Goal: Information Seeking & Learning: Understand process/instructions

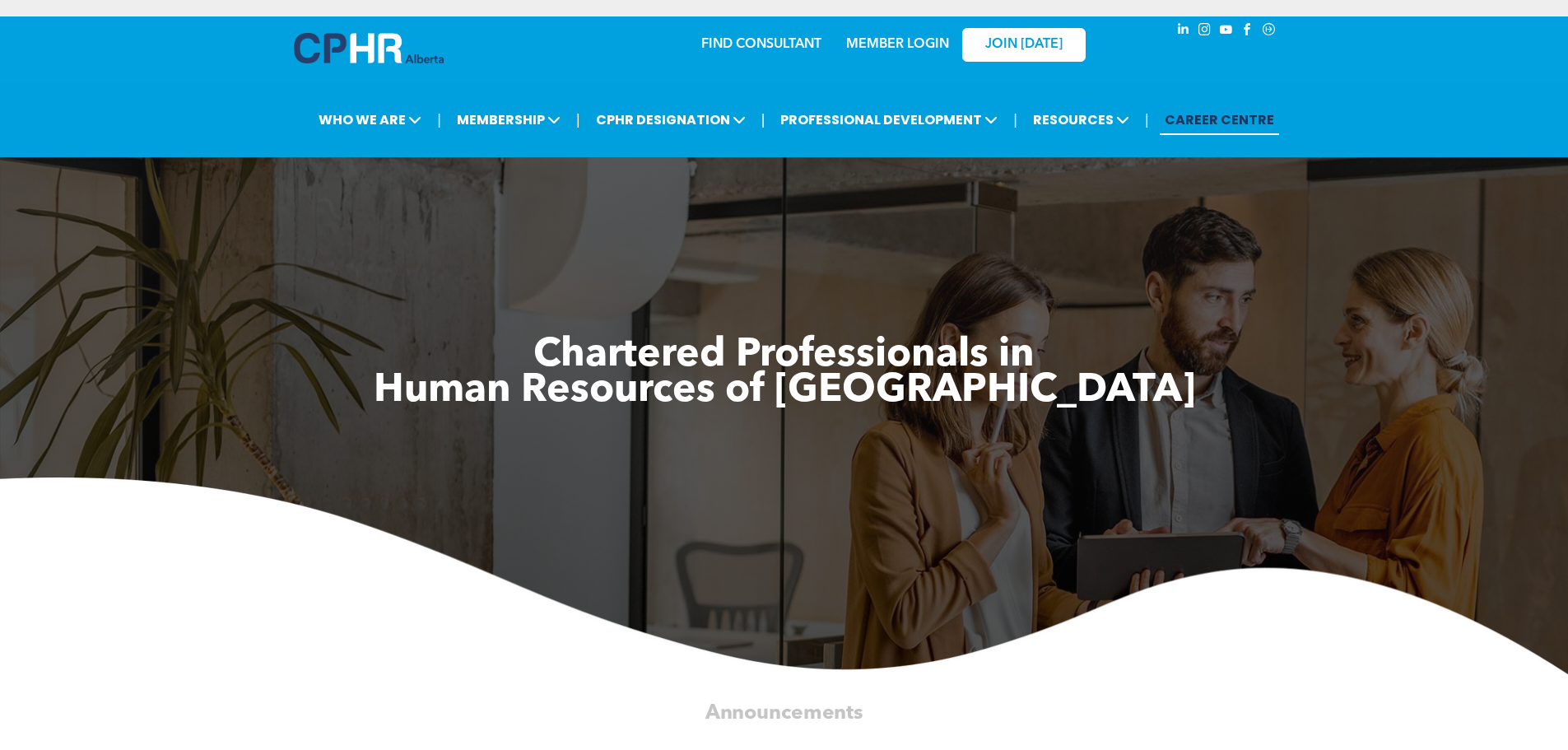
click at [903, 37] on link "MEMBER LOGIN" at bounding box center [898, 44] width 103 height 13
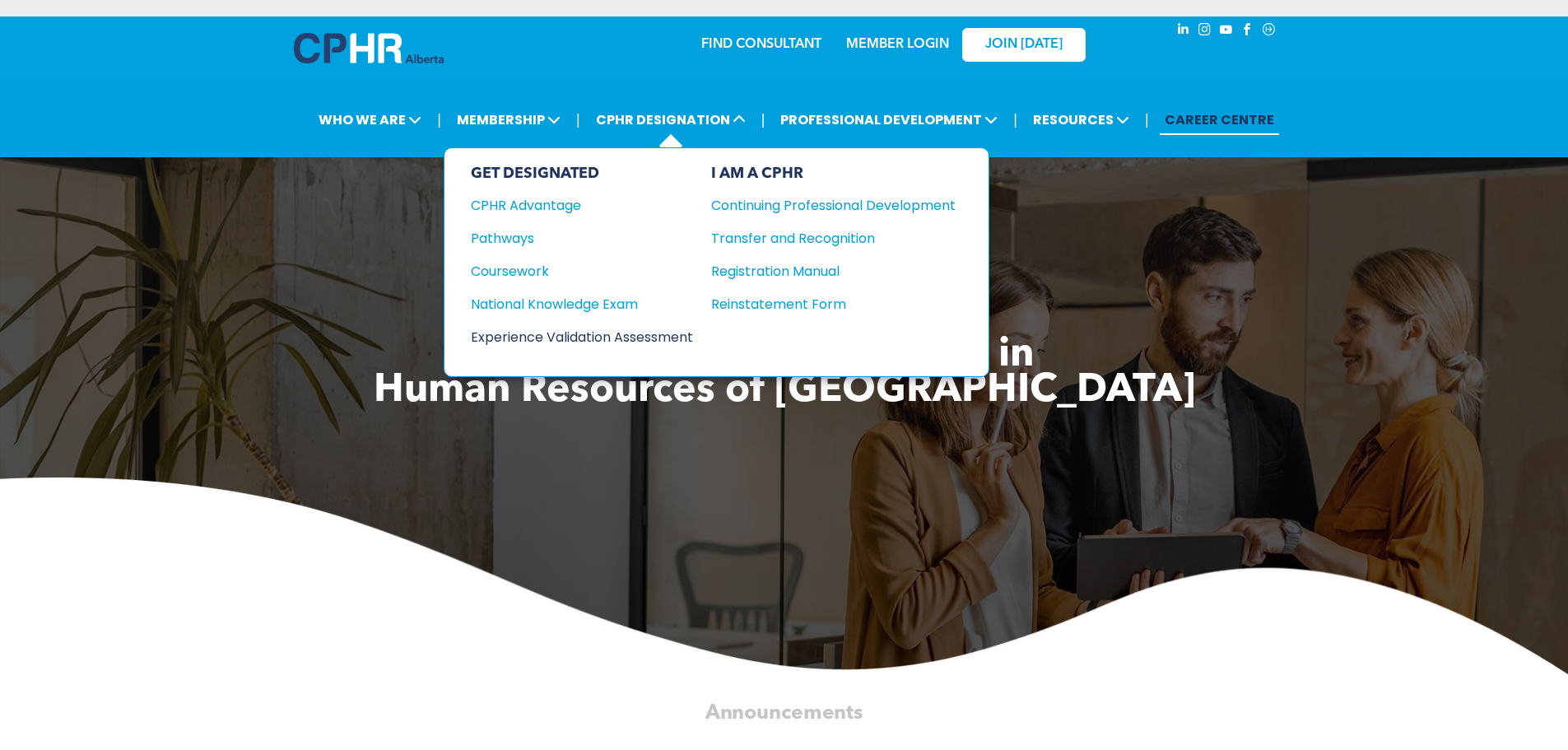
click at [547, 326] on div "Experience Validation Assessment" at bounding box center [570, 337] width 200 height 21
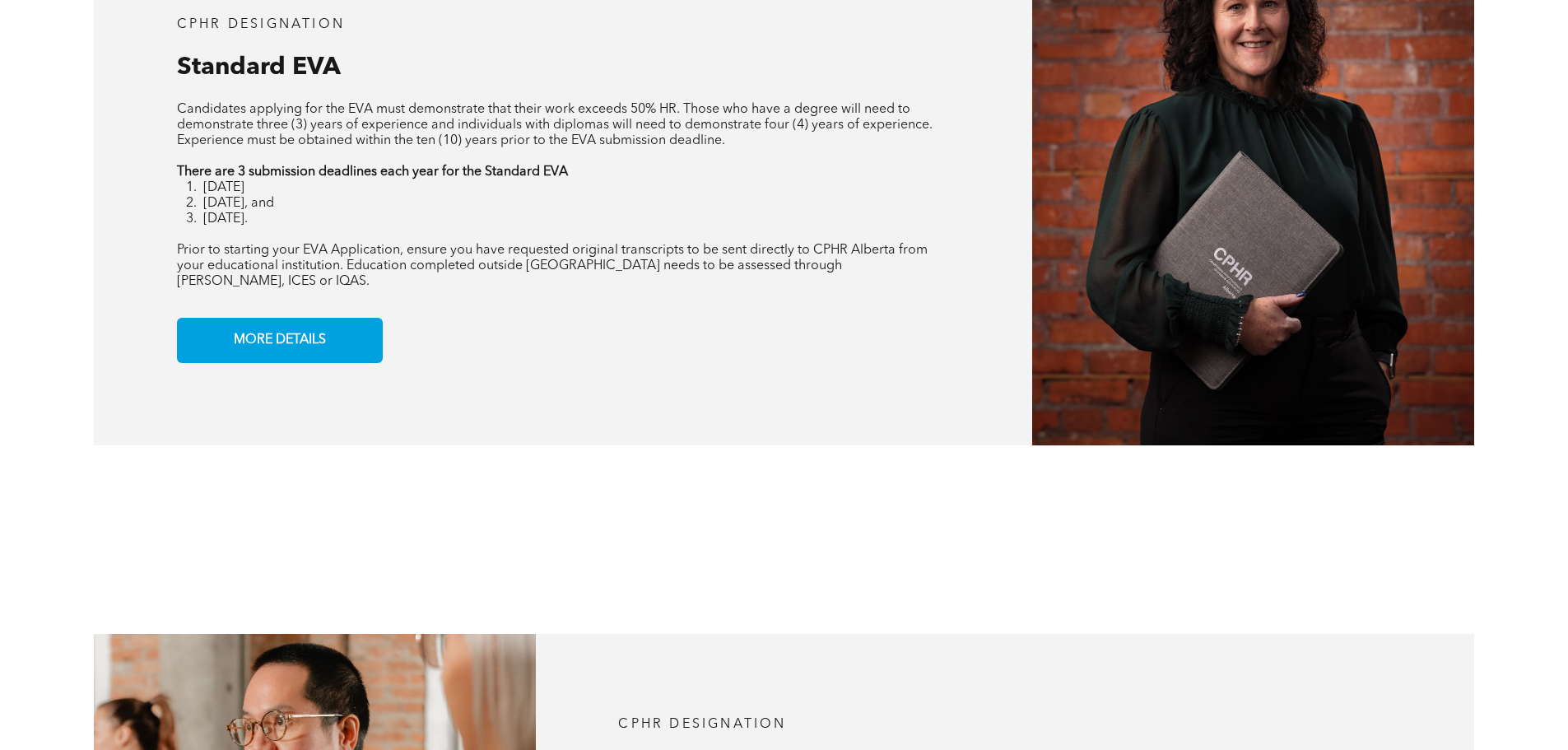
scroll to position [1440, 0]
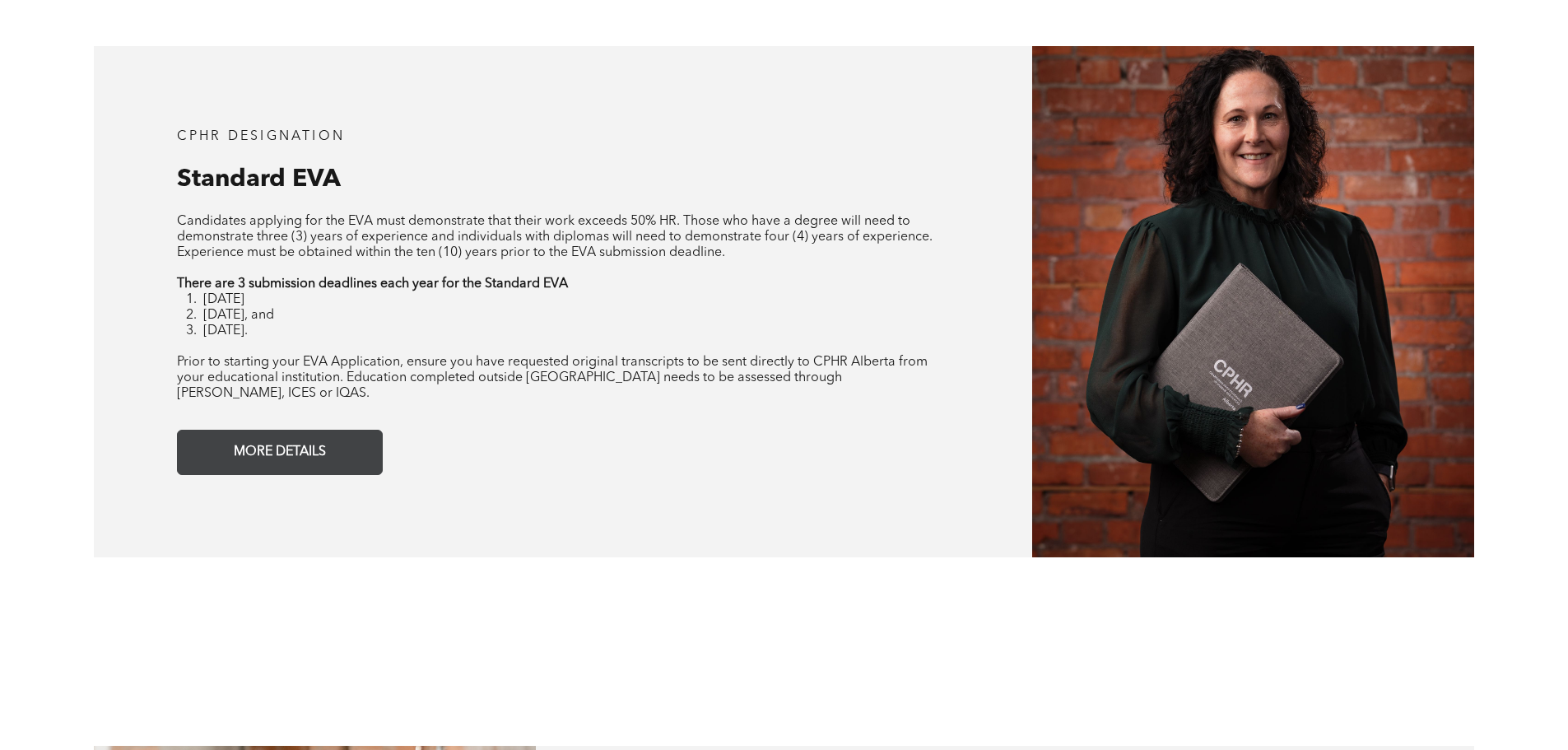
click at [327, 436] on span "MORE DETAILS" at bounding box center [280, 452] width 104 height 32
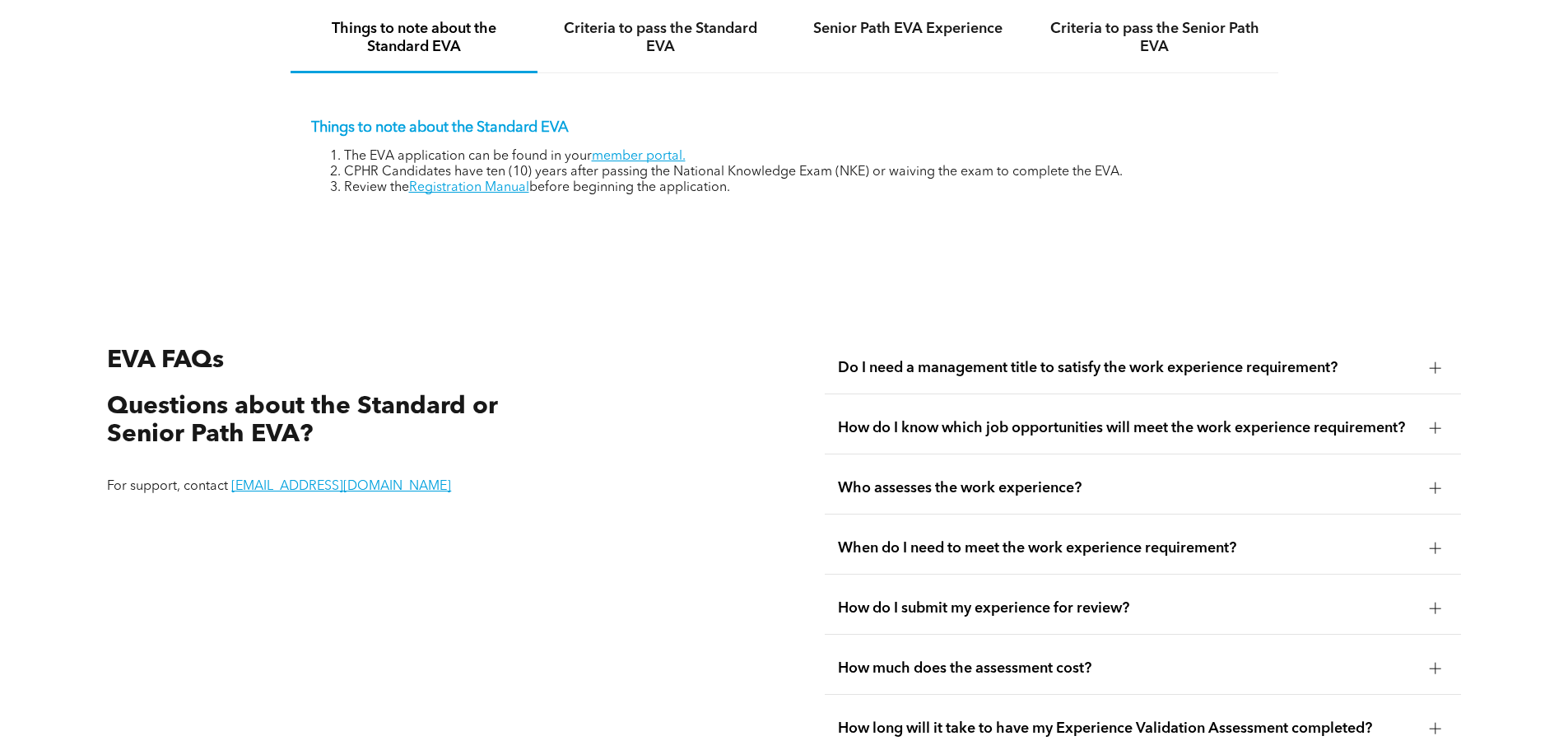
scroll to position [2841, 0]
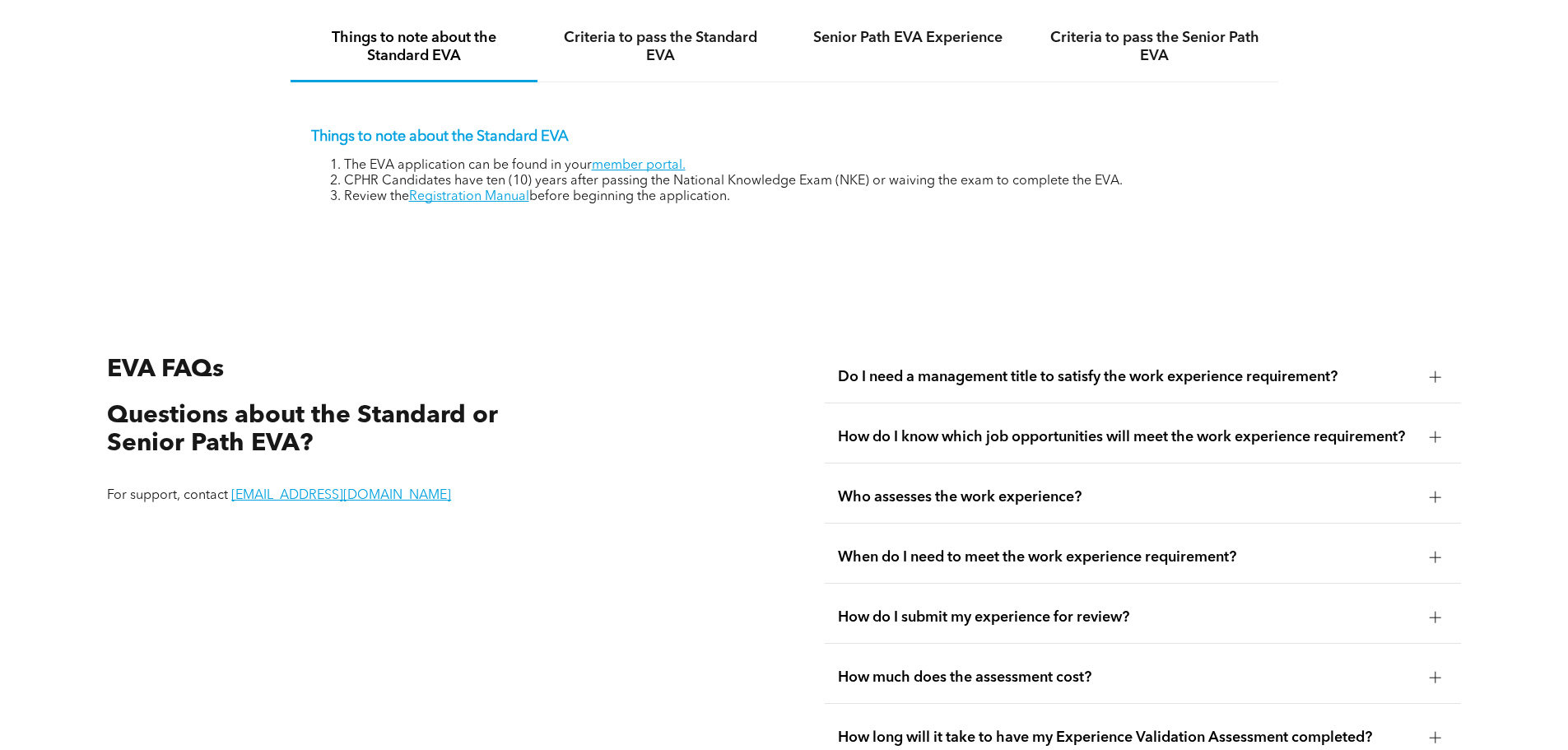
click at [1365, 368] on span "Do I need a management title to satisfy the work experience requirement?" at bounding box center [1127, 376] width 579 height 18
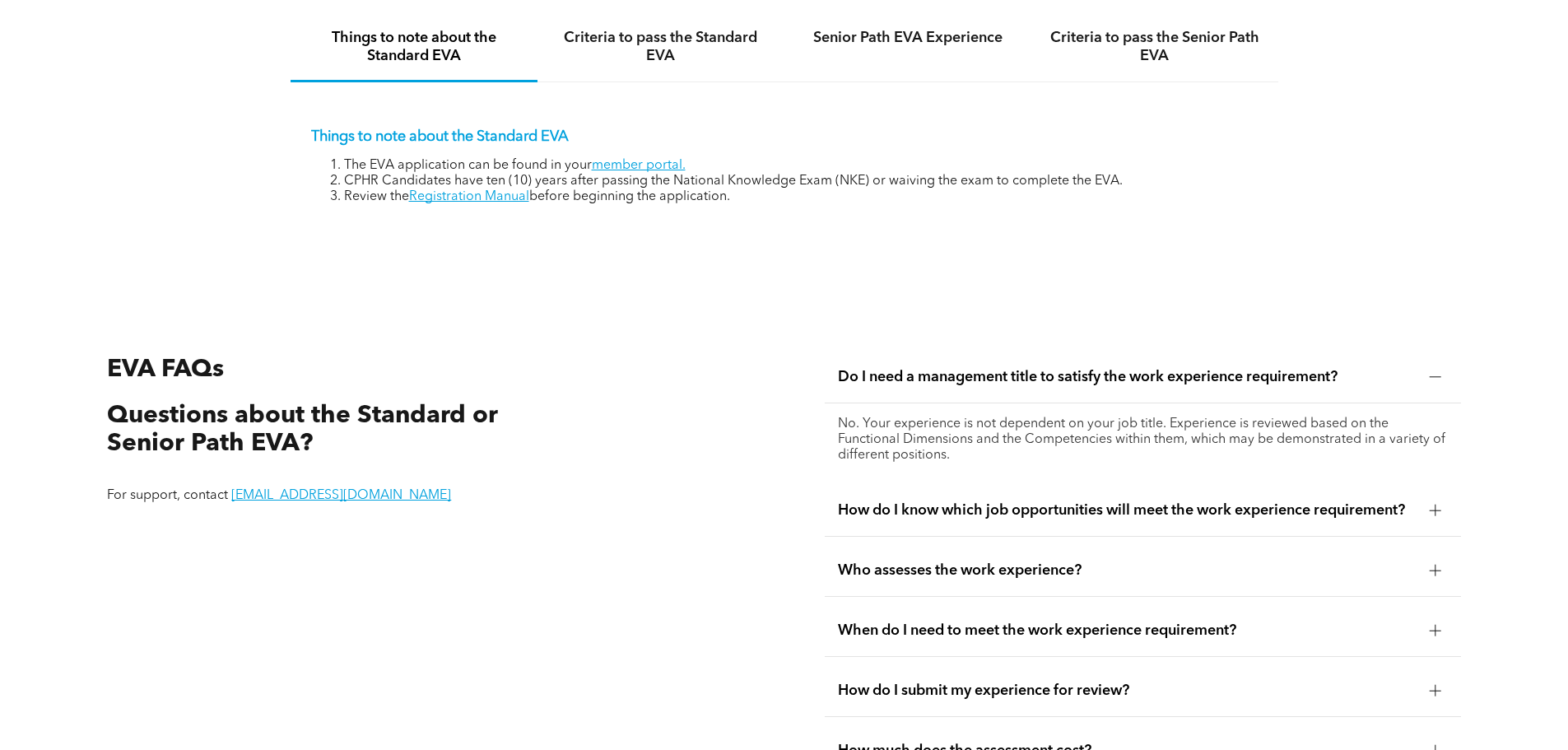
click at [979, 561] on span "Who assesses the work experience?" at bounding box center [1127, 570] width 579 height 18
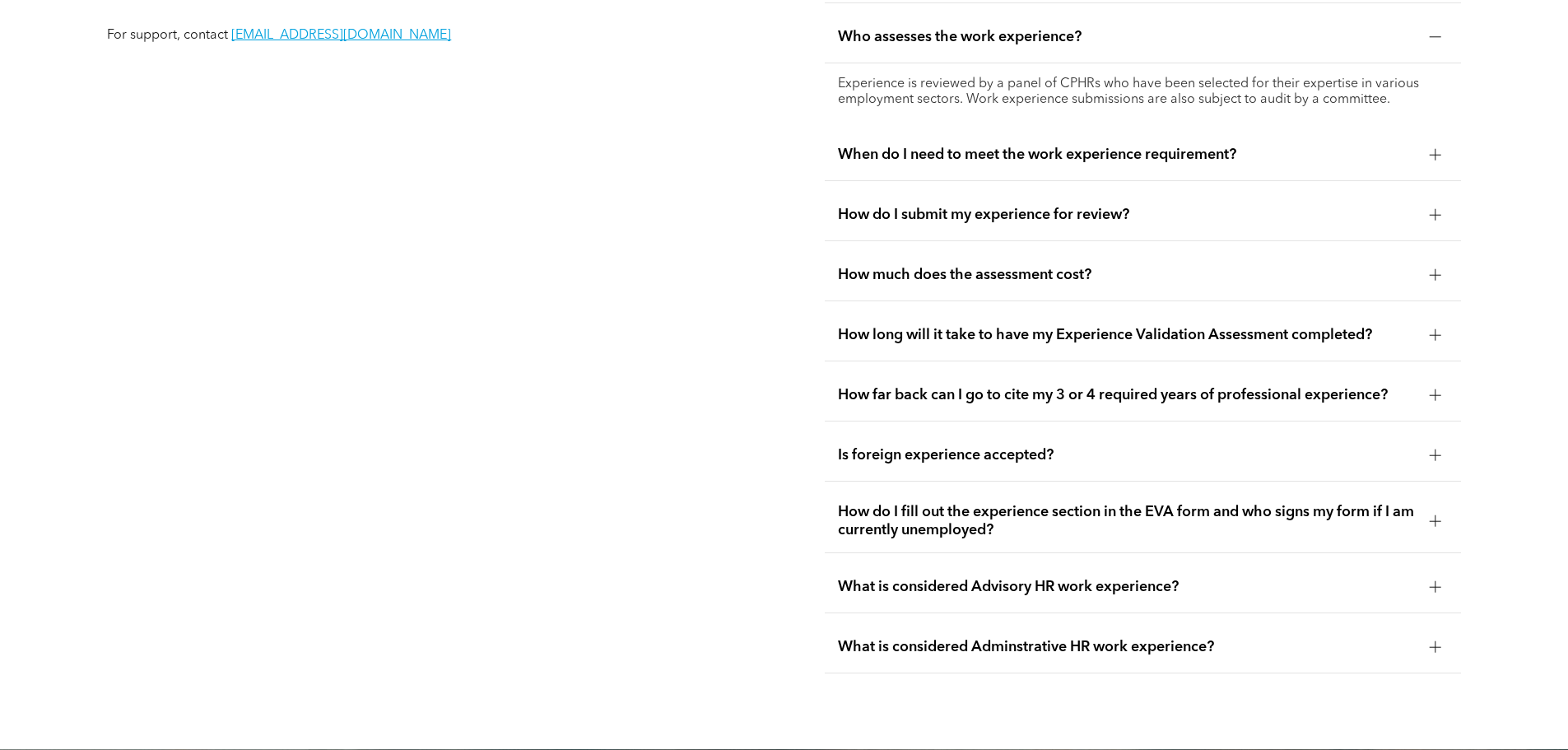
scroll to position [3296, 0]
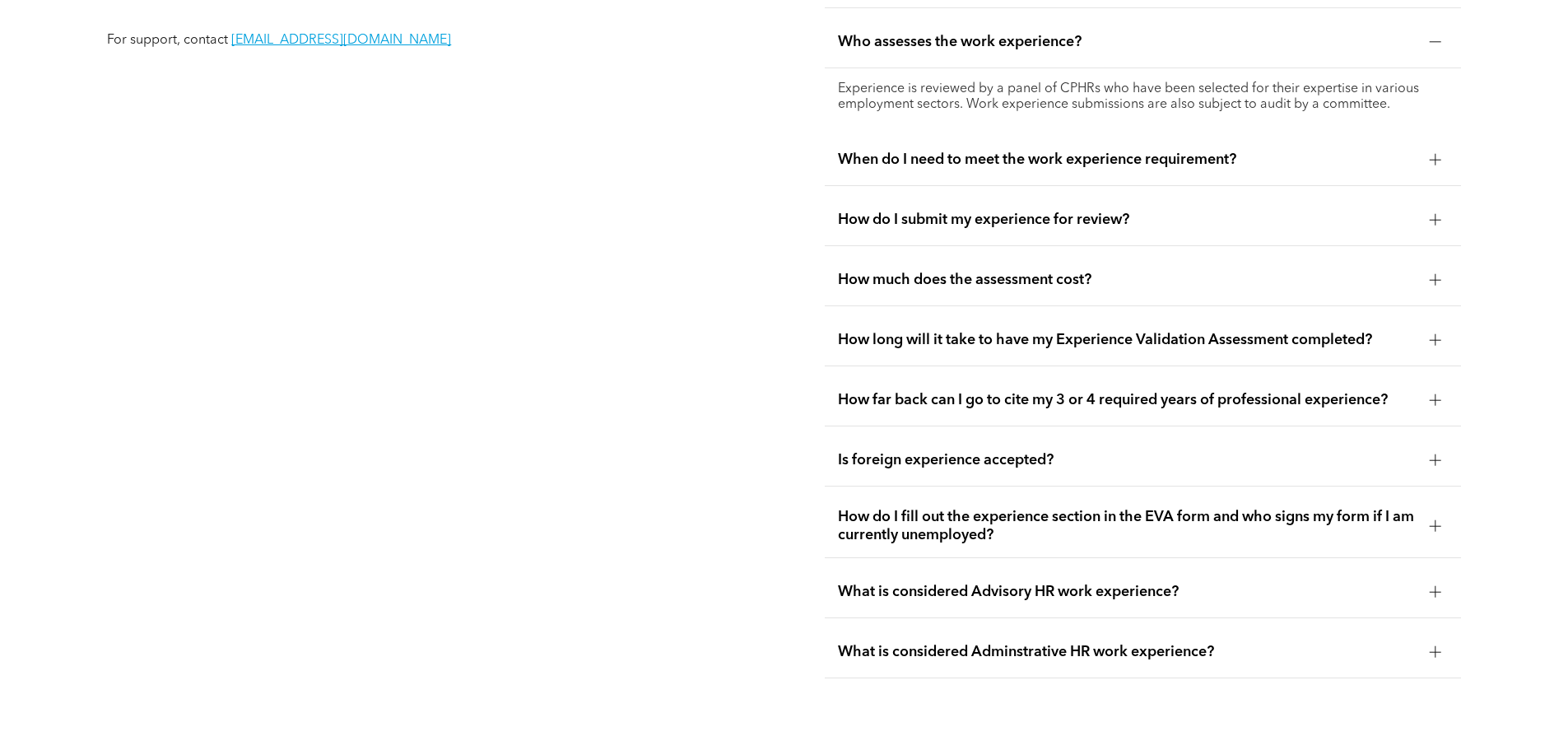
click at [931, 137] on div "When do I need to meet the work experience requirement?" at bounding box center [1143, 159] width 636 height 51
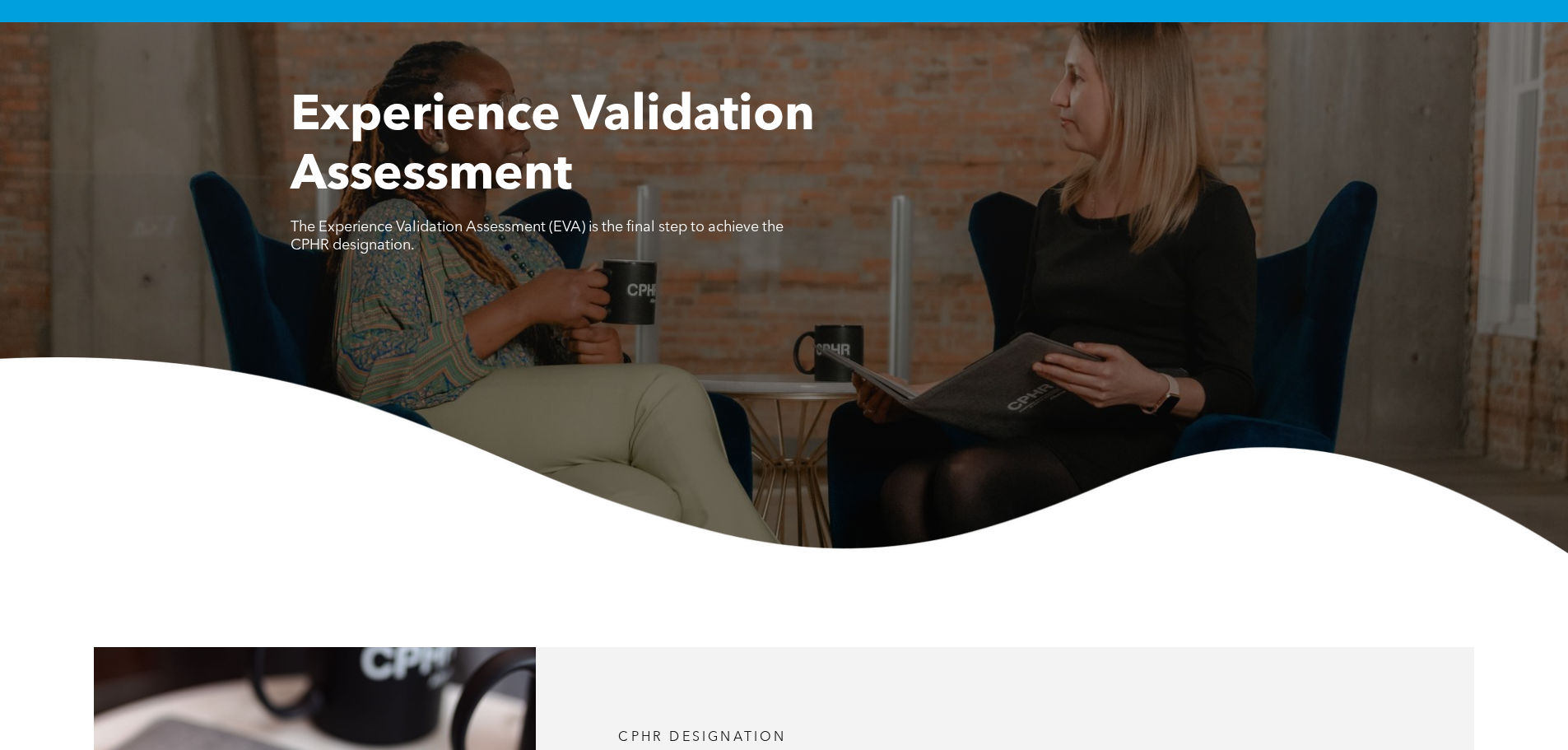
scroll to position [0, 0]
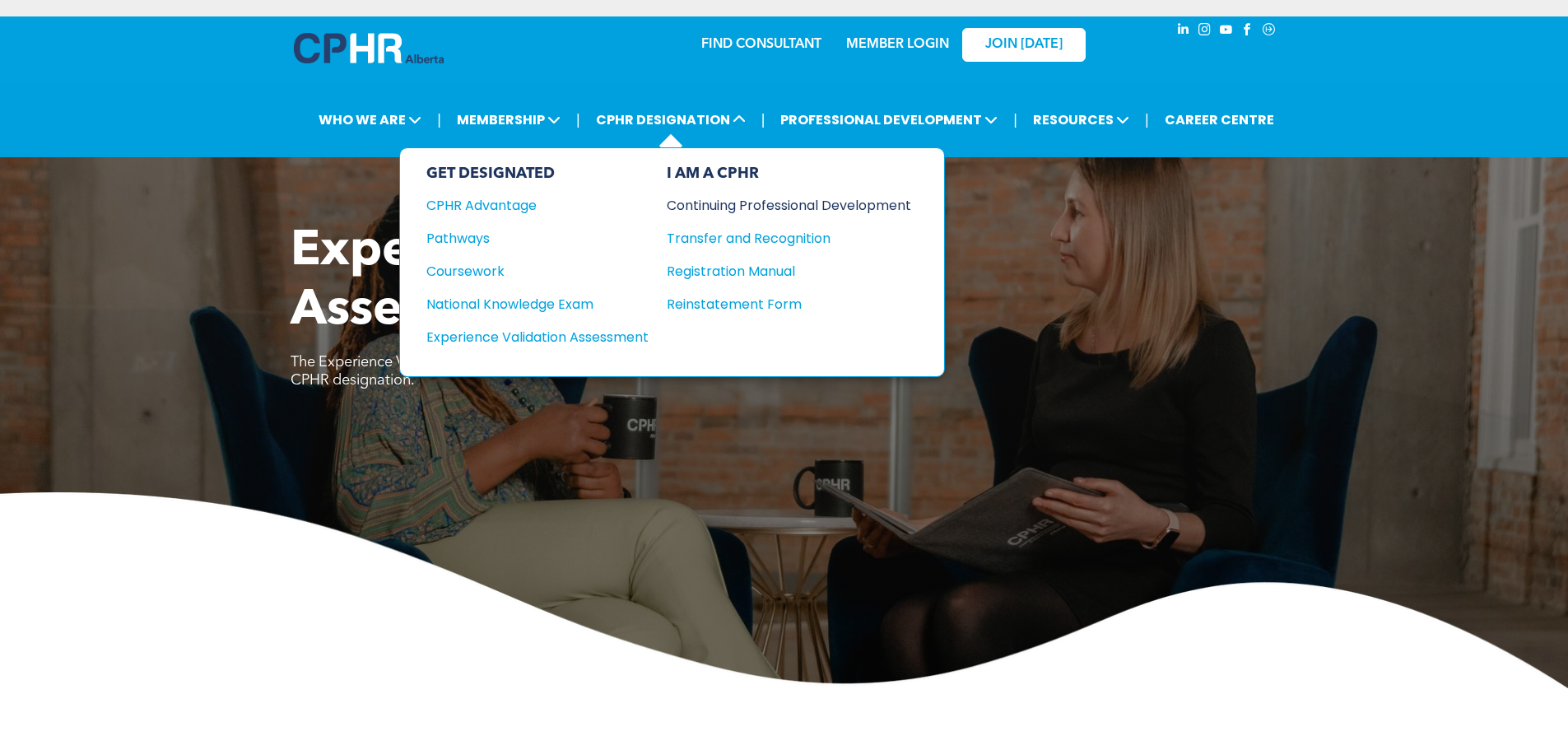
click at [795, 195] on div "Continuing Professional Development" at bounding box center [776, 206] width 220 height 21
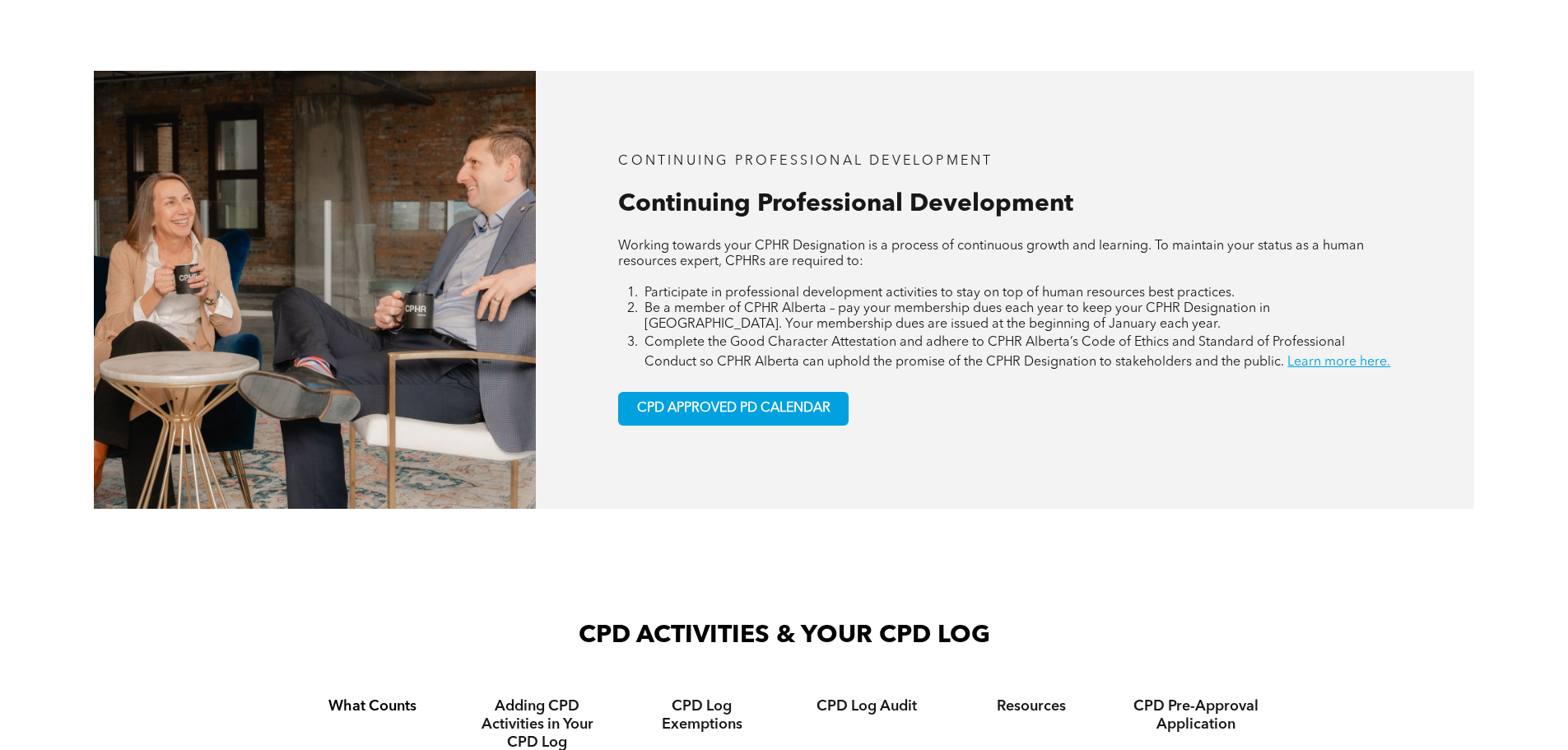
scroll to position [714, 0]
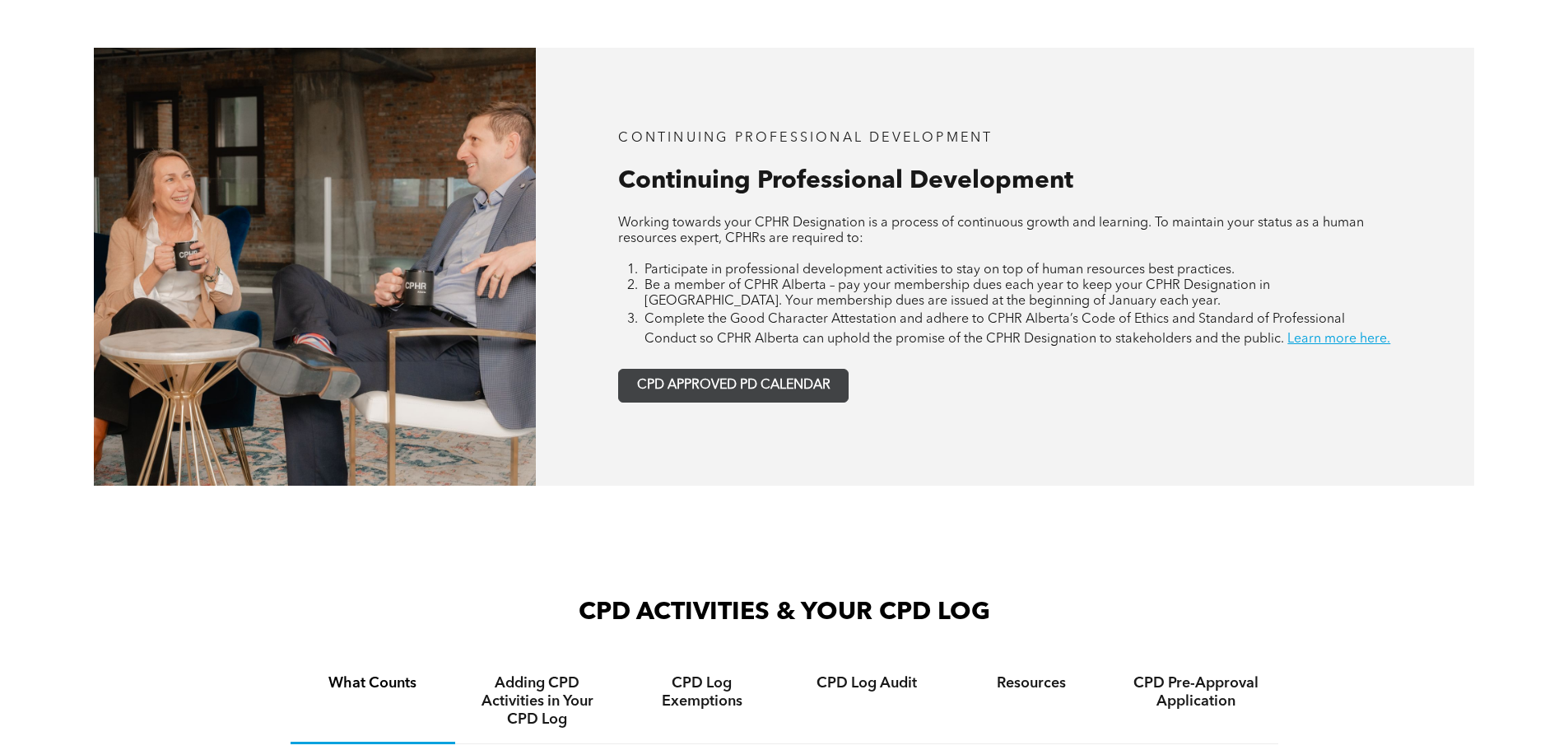
click at [794, 390] on span "CPD APPROVED PD CALENDAR" at bounding box center [733, 385] width 194 height 16
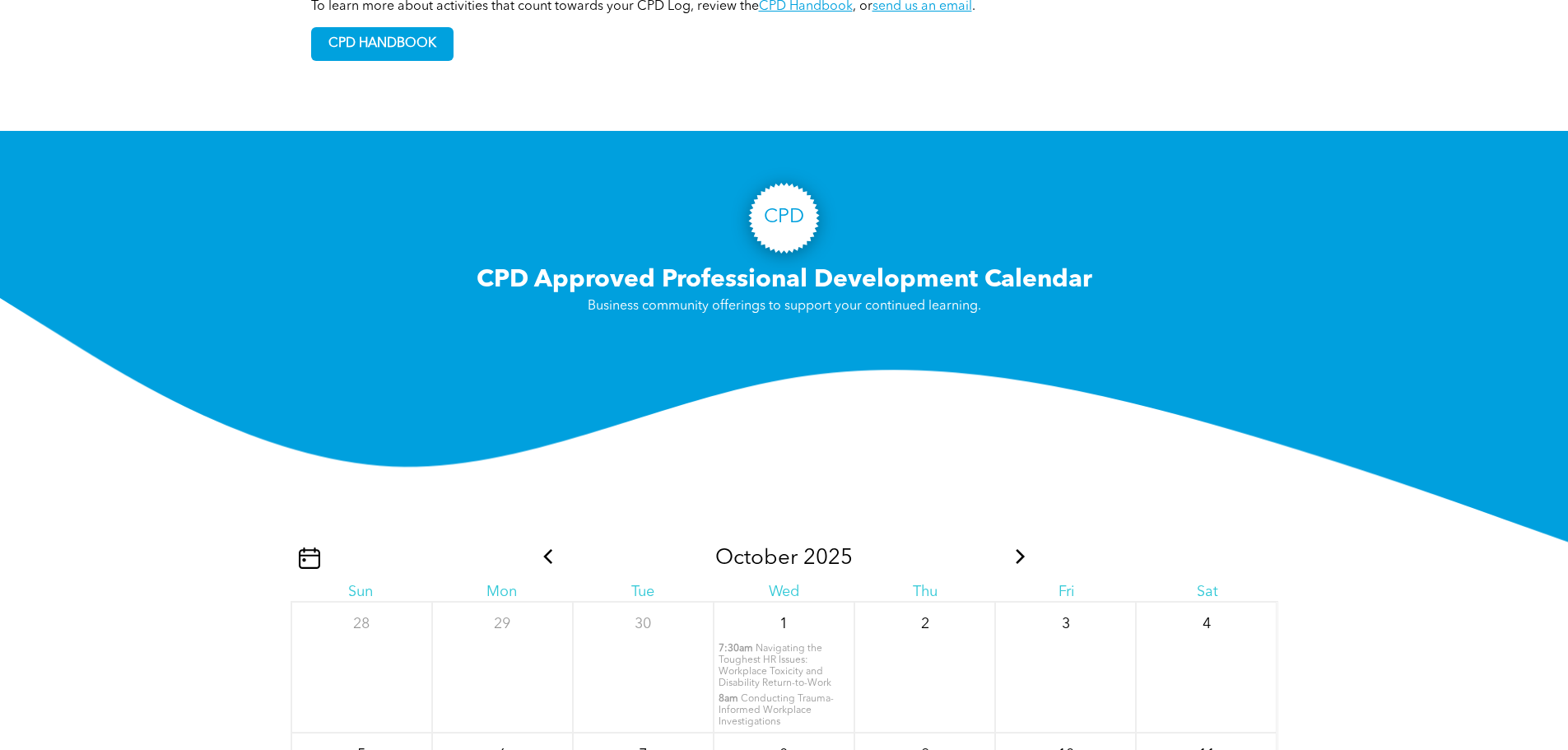
scroll to position [1614, 0]
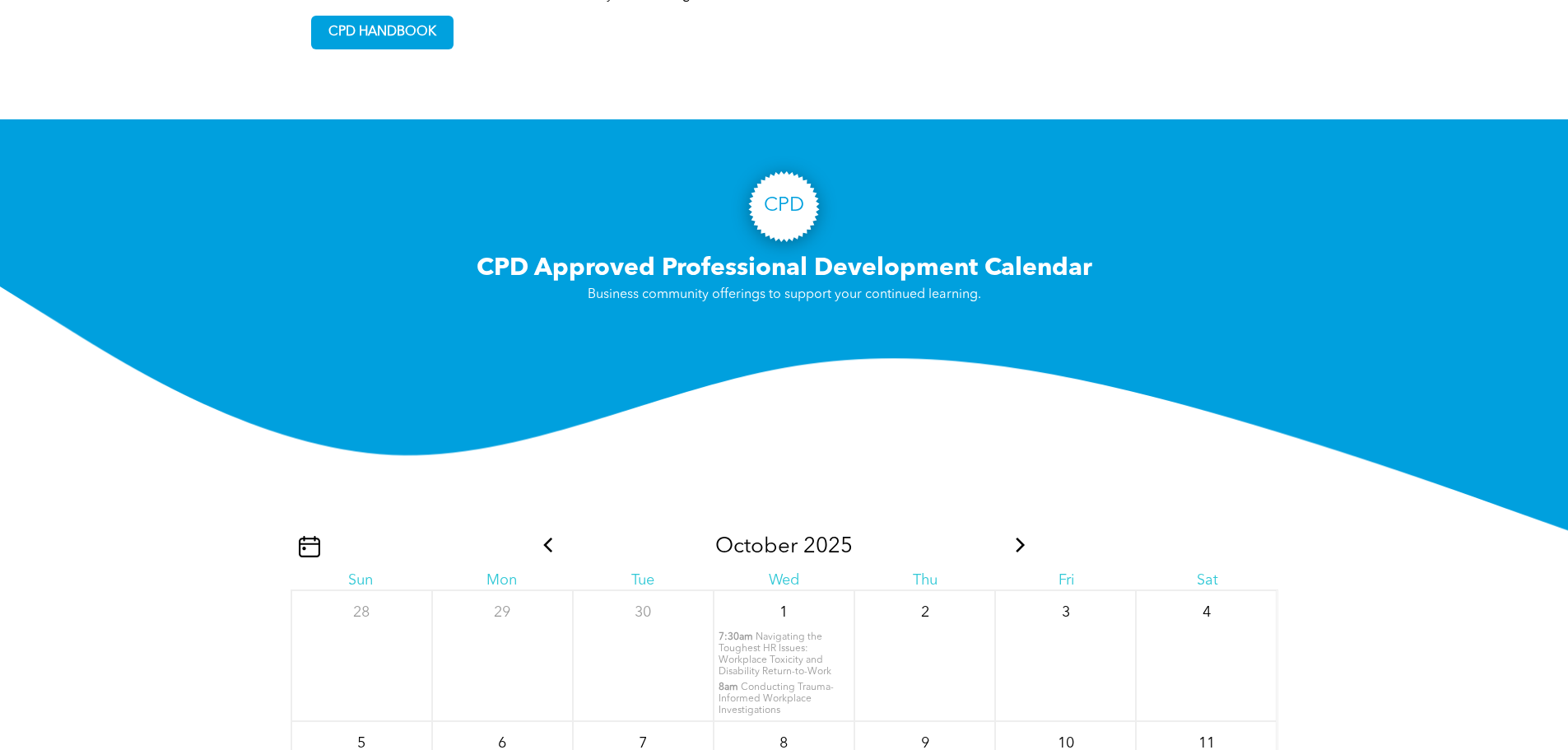
click at [1010, 539] on span at bounding box center [1020, 546] width 22 height 25
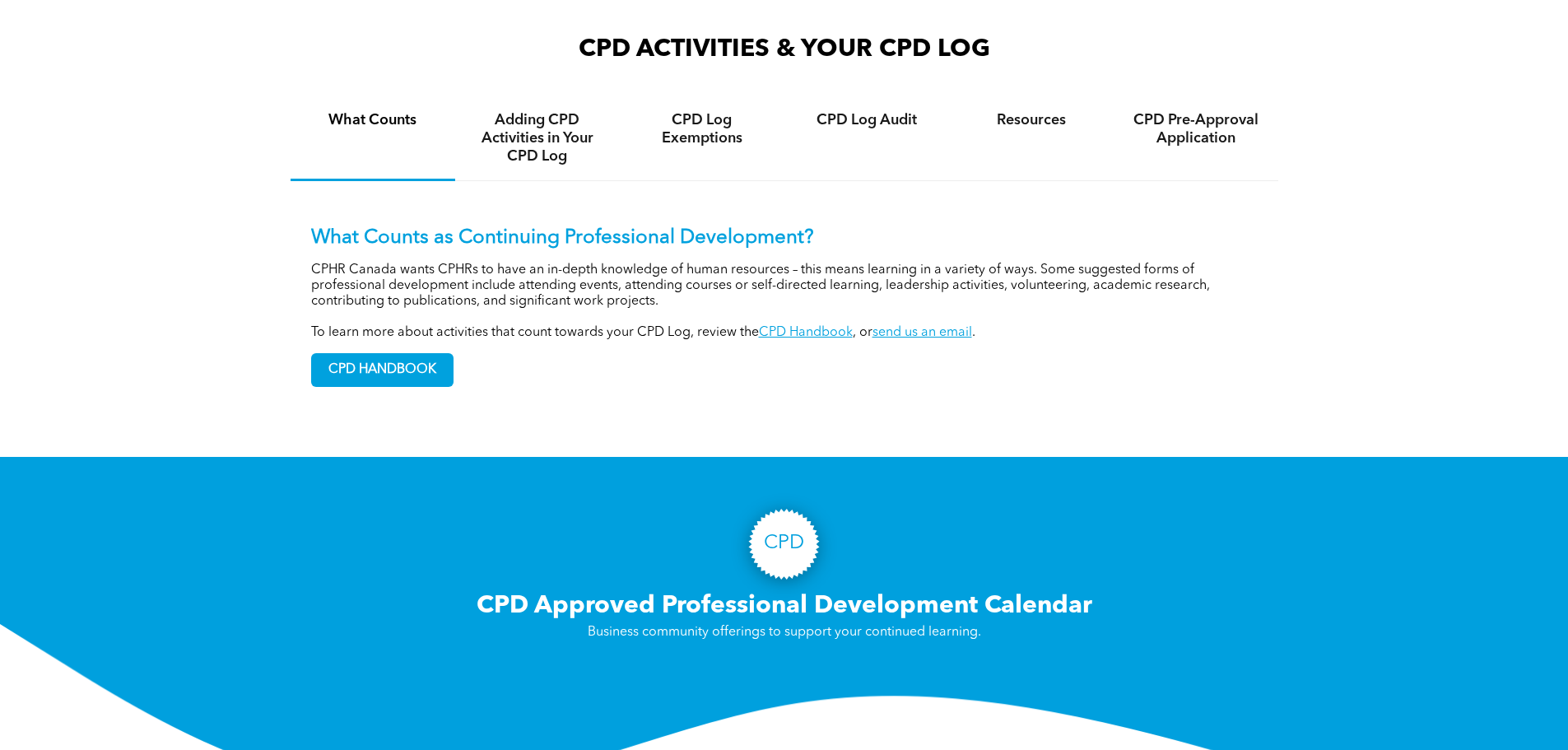
scroll to position [1247, 0]
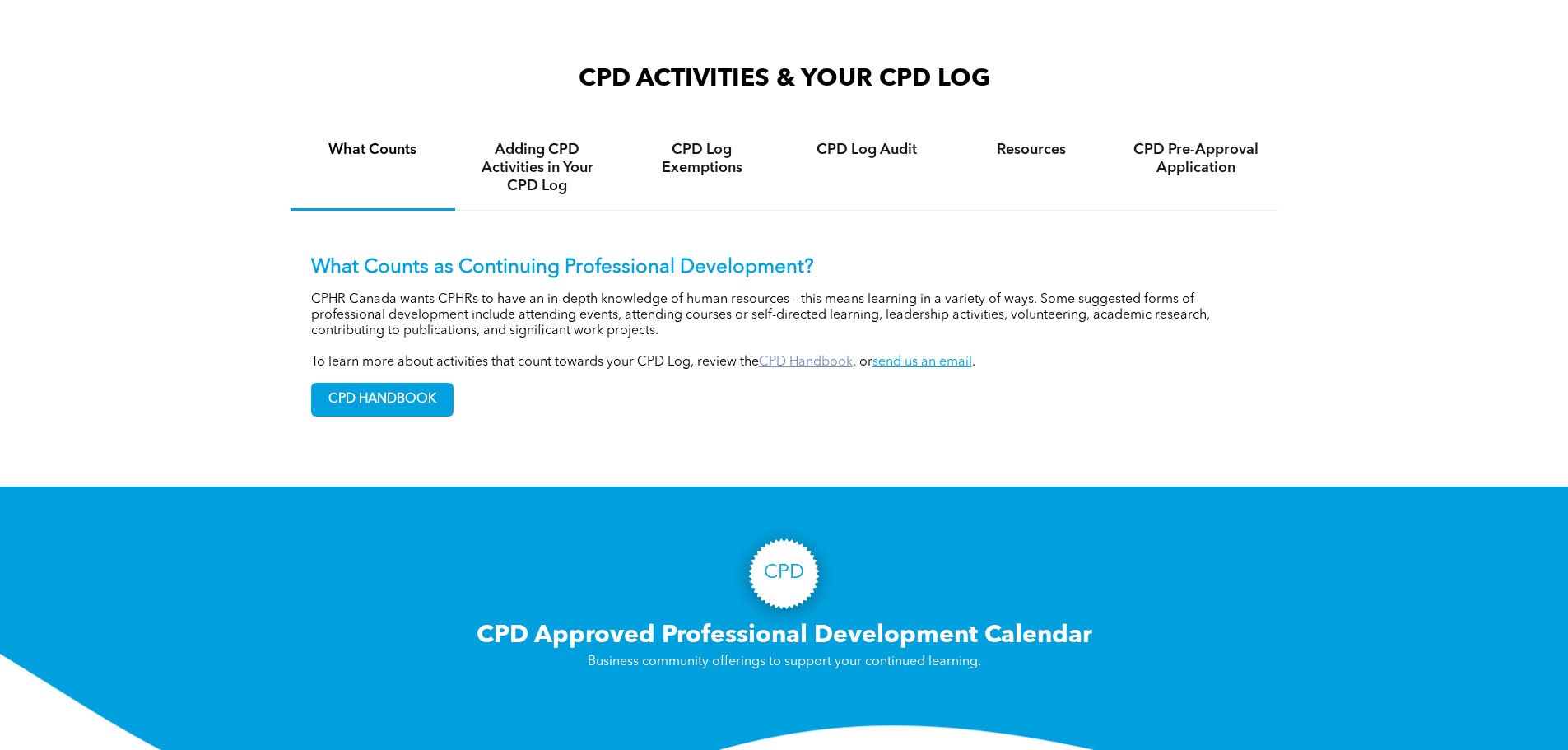
click at [830, 368] on link "CPD Handbook" at bounding box center [805, 362] width 94 height 13
